Goal: Obtain resource: Obtain resource

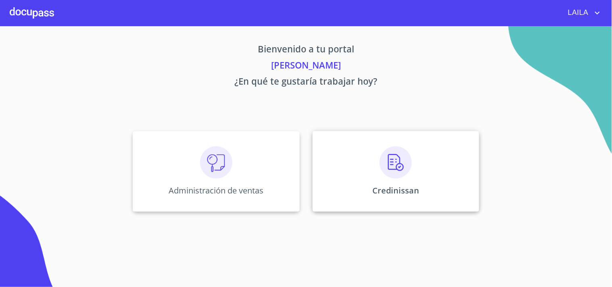
click at [359, 145] on div "Credinissan" at bounding box center [396, 171] width 167 height 81
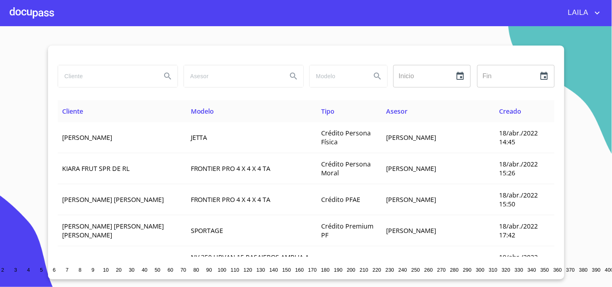
click at [90, 73] on input "search" at bounding box center [106, 76] width 97 height 22
type input "e"
type input "leticia matua"
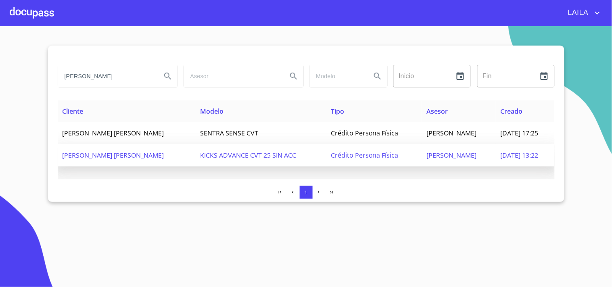
click at [200, 155] on span "KICKS ADVANCE CVT 25 SIN ACC" at bounding box center [248, 155] width 96 height 9
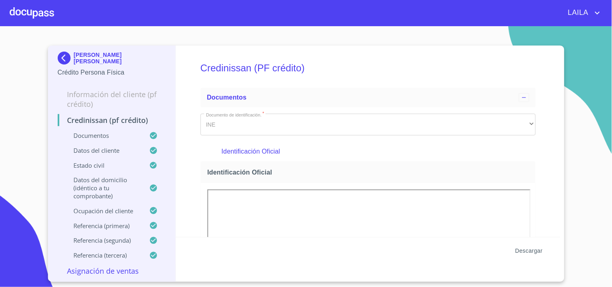
click at [524, 245] on span "Descargar" at bounding box center [529, 251] width 27 height 10
click at [67, 57] on img at bounding box center [66, 58] width 16 height 13
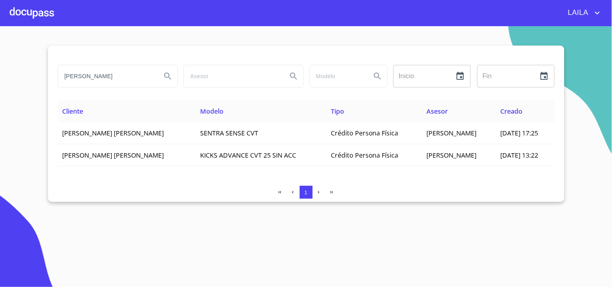
click at [118, 76] on input "leticia matua" at bounding box center [106, 76] width 97 height 22
click at [116, 76] on input "leticia matua" at bounding box center [106, 76] width 97 height 22
type input "l"
type input "NAZARIO CAMPOS"
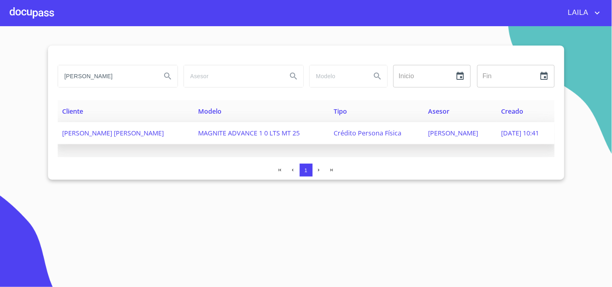
click at [120, 131] on span "OSCAR OMAR NAZARIO CAMPOS" at bounding box center [114, 133] width 102 height 9
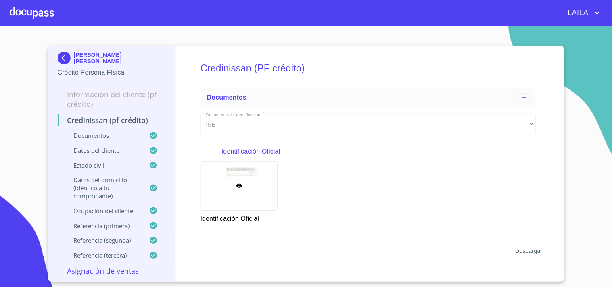
click at [535, 245] on span "Descargar" at bounding box center [529, 251] width 27 height 10
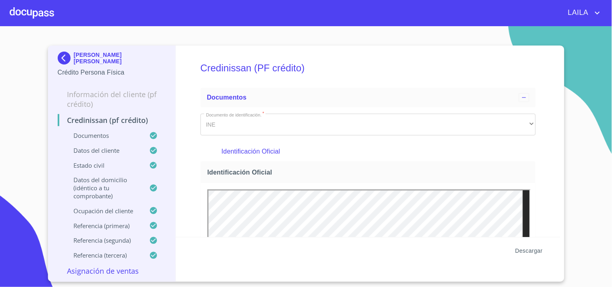
click at [537, 245] on span "Descargar" at bounding box center [529, 251] width 27 height 10
click at [69, 56] on img at bounding box center [66, 58] width 16 height 13
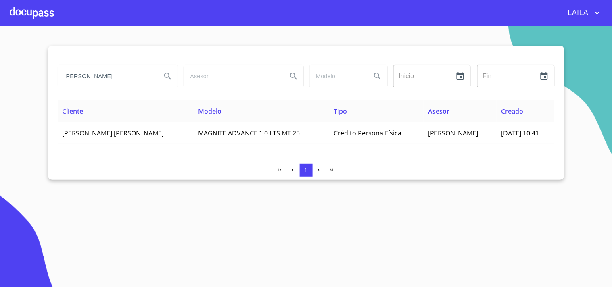
click at [126, 85] on input "NAZARIO CAMPOS" at bounding box center [106, 76] width 97 height 22
click at [124, 85] on input "NAZARIO CAMPOS" at bounding box center [106, 76] width 97 height 22
type input "ORTIZ MORALES"
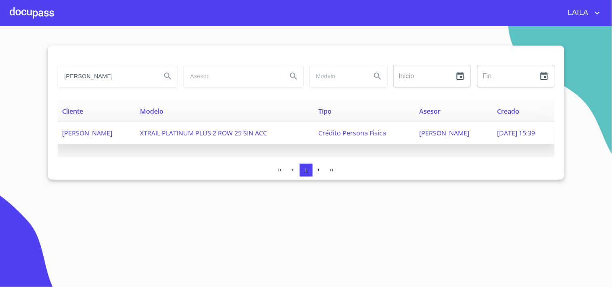
click at [113, 134] on span "NARCISO ORTIZ MORALES" at bounding box center [88, 133] width 50 height 9
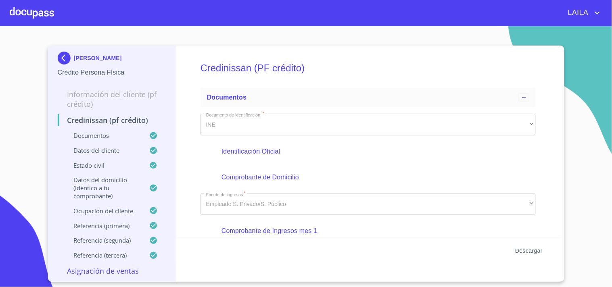
click at [539, 245] on span "Descargar" at bounding box center [529, 251] width 27 height 10
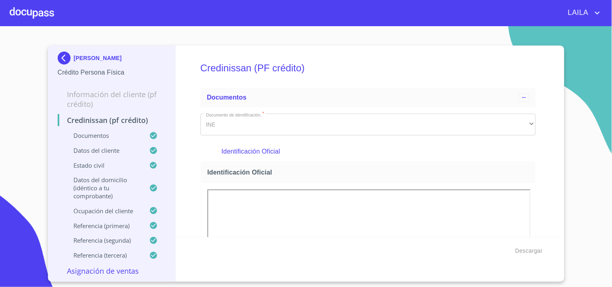
click at [67, 58] on img at bounding box center [66, 58] width 16 height 13
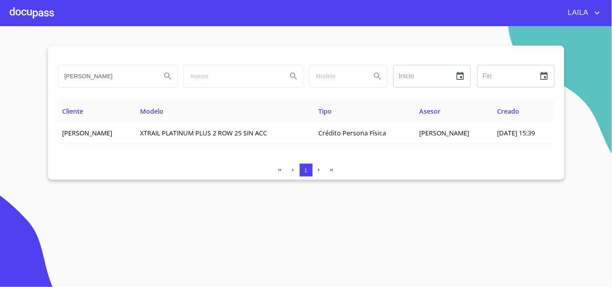
click at [136, 75] on input "ORTIZ MORALES" at bounding box center [106, 76] width 97 height 22
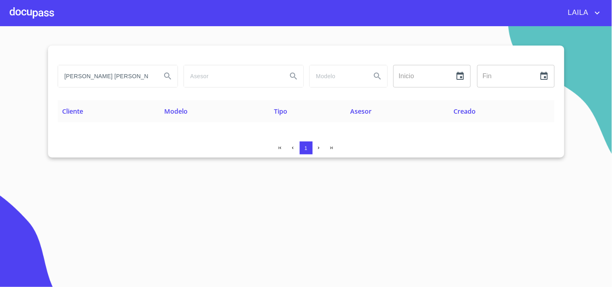
drag, startPoint x: 155, startPoint y: 73, endPoint x: 29, endPoint y: 59, distance: 127.2
click at [29, 59] on section "GARCIA CORTEZ GABRIELA Inicio ​ Fin ​ Cliente Modelo Tipo Asesor Creado 1" at bounding box center [306, 156] width 612 height 261
click at [114, 78] on input "GARCIA CORTEZ GABRIELA" at bounding box center [106, 76] width 97 height 22
click at [113, 78] on input "GARCIA CORTEZ GABRIELA" at bounding box center [106, 76] width 97 height 22
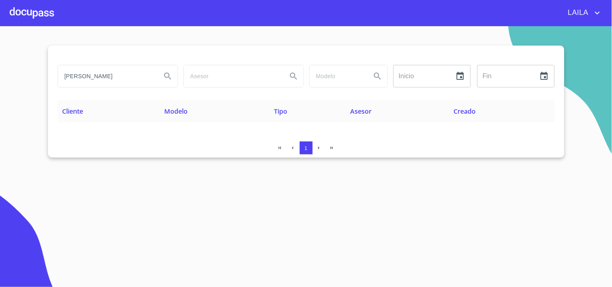
type input "GABRIELA GARCIA"
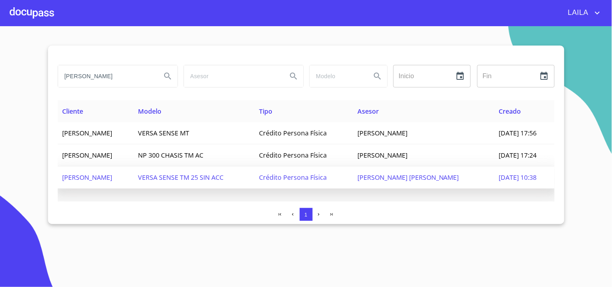
click at [113, 173] on span "GABRIELA GARCIA CORTEZ" at bounding box center [88, 177] width 50 height 9
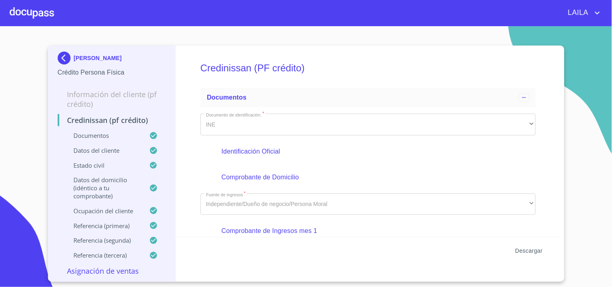
click at [526, 245] on span "Descargar" at bounding box center [529, 251] width 27 height 10
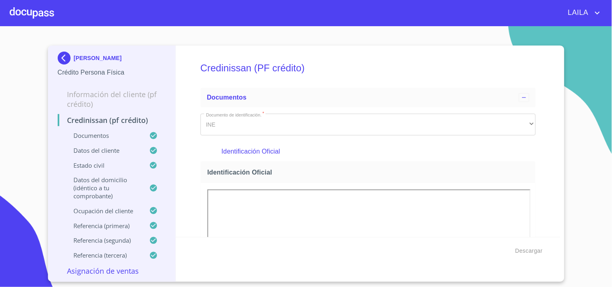
click at [63, 52] on img at bounding box center [66, 58] width 16 height 13
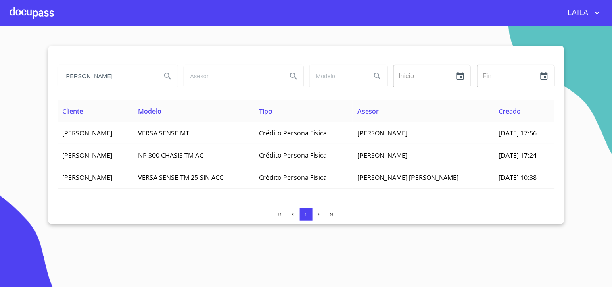
click at [126, 70] on input "GABRIELA GARCIA" at bounding box center [106, 76] width 97 height 22
type input "[PERSON_NAME]"
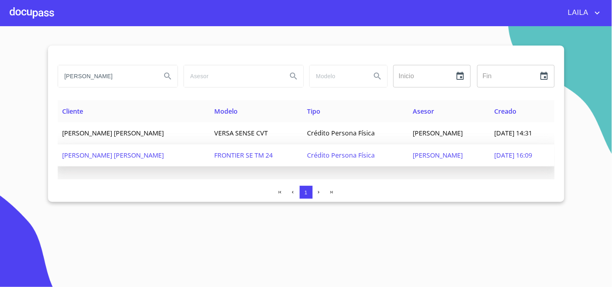
click at [214, 151] on span "FRONTIER SE TM 24" at bounding box center [243, 155] width 59 height 9
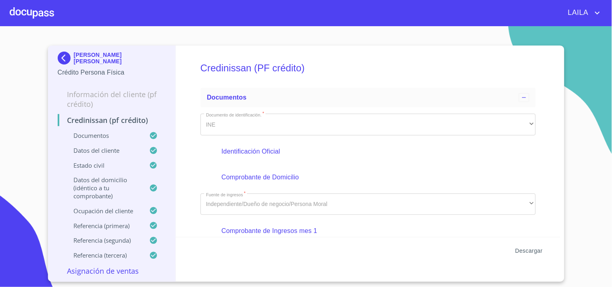
click at [538, 245] on span "Descargar" at bounding box center [529, 251] width 27 height 10
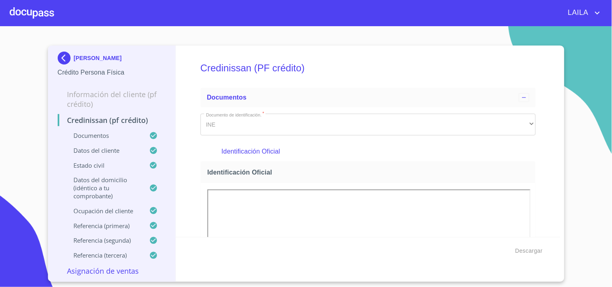
click at [67, 61] on img at bounding box center [66, 58] width 16 height 13
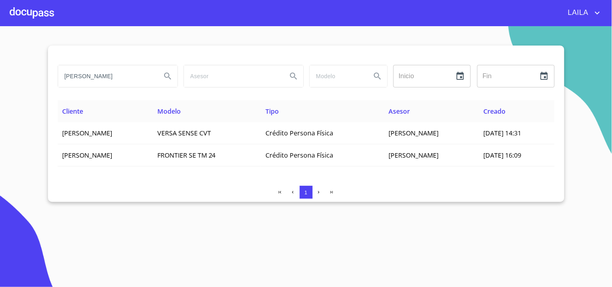
click at [118, 79] on input "[PERSON_NAME]" at bounding box center [106, 76] width 97 height 22
type input "[PERSON_NAME]"
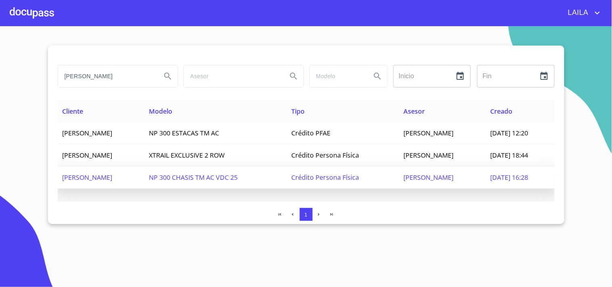
click at [145, 183] on td "[PERSON_NAME]" at bounding box center [101, 178] width 87 height 22
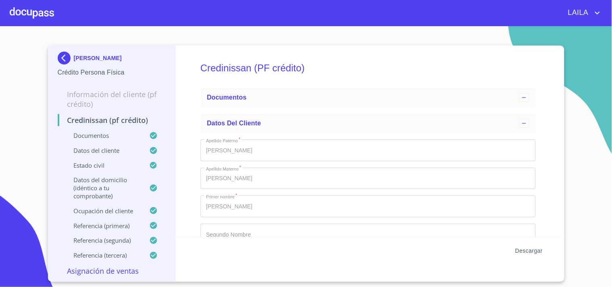
click at [516, 250] on span "Descargar" at bounding box center [529, 251] width 27 height 10
